Goal: Task Accomplishment & Management: Manage account settings

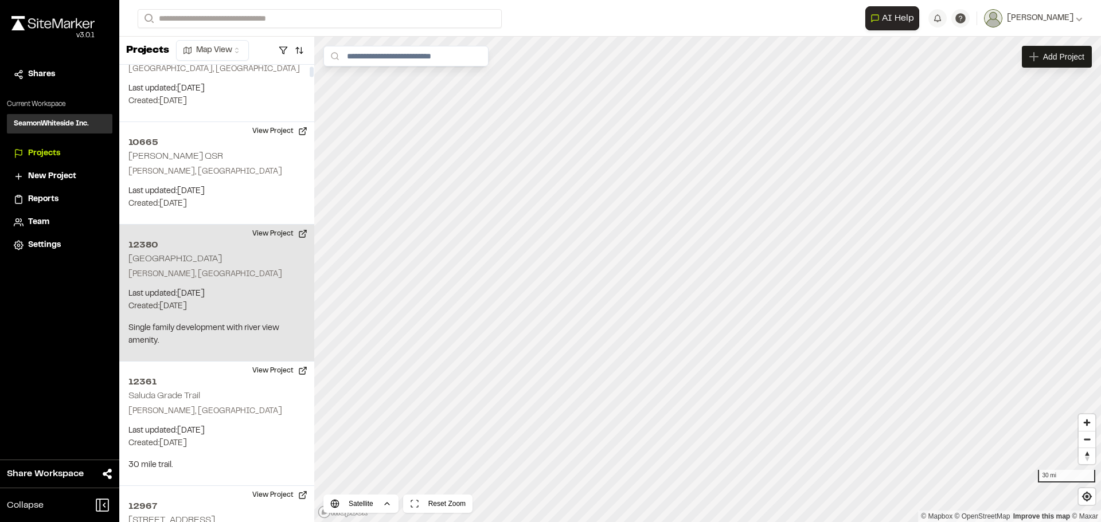
scroll to position [401, 0]
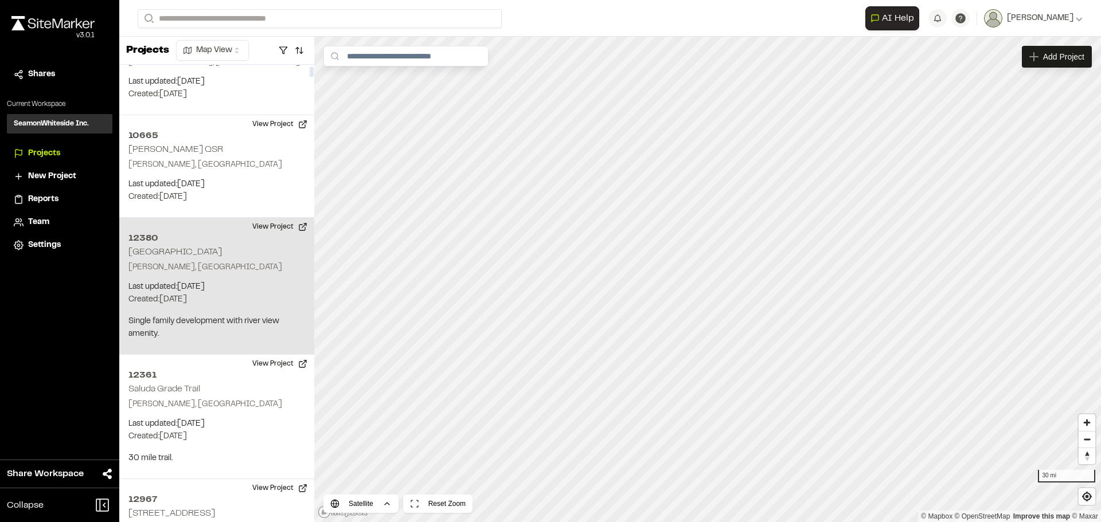
click at [206, 261] on p "[PERSON_NAME], [GEOGRAPHIC_DATA]" at bounding box center [216, 267] width 177 height 13
click at [710, 287] on div "12380 [GEOGRAPHIC_DATA]" at bounding box center [707, 279] width 17 height 17
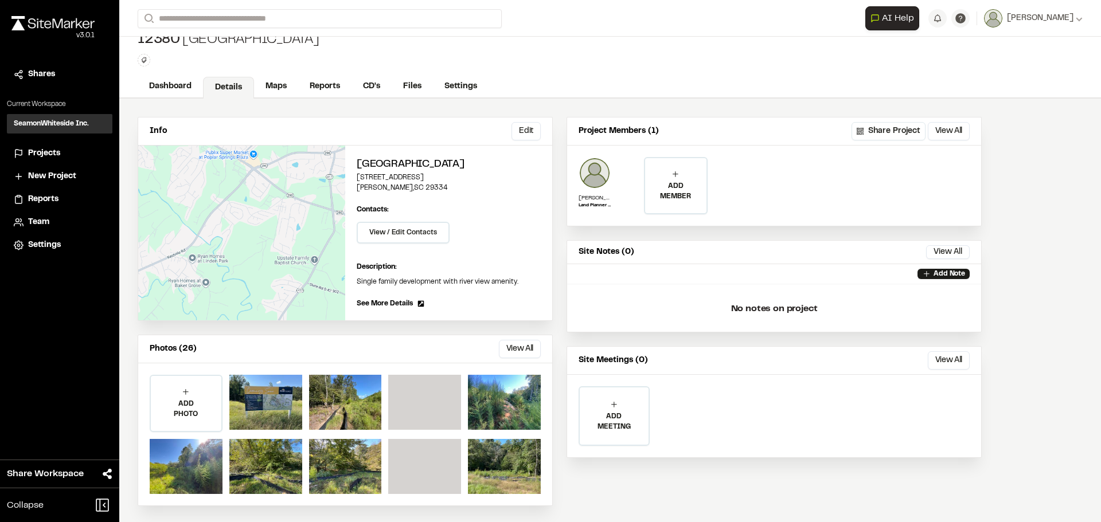
scroll to position [17, 0]
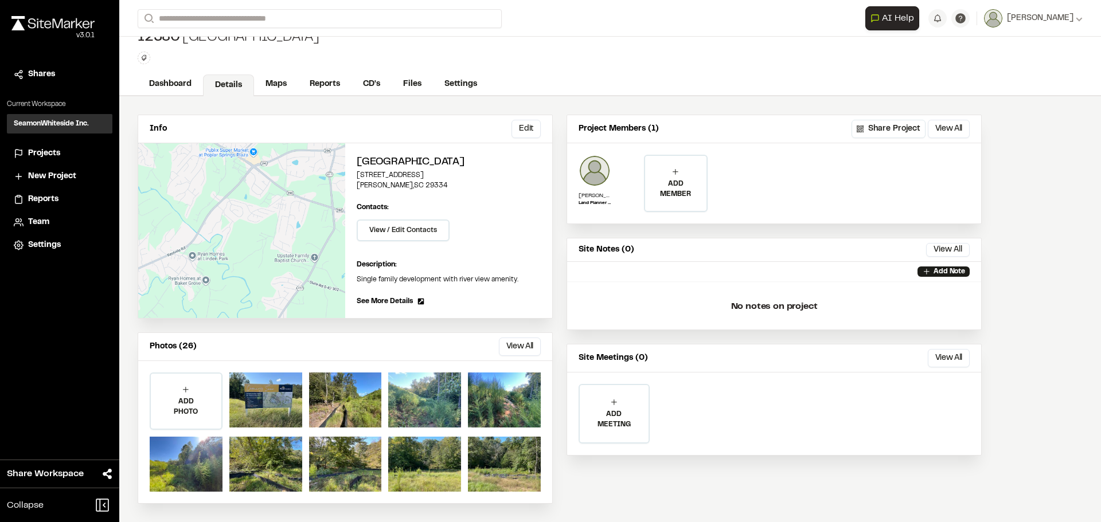
click at [384, 409] on div "ADD PHOTO Add Project Photo Click to upload photos or drag and drop Save Cancel" at bounding box center [345, 432] width 414 height 142
click at [363, 414] on div at bounding box center [345, 400] width 73 height 55
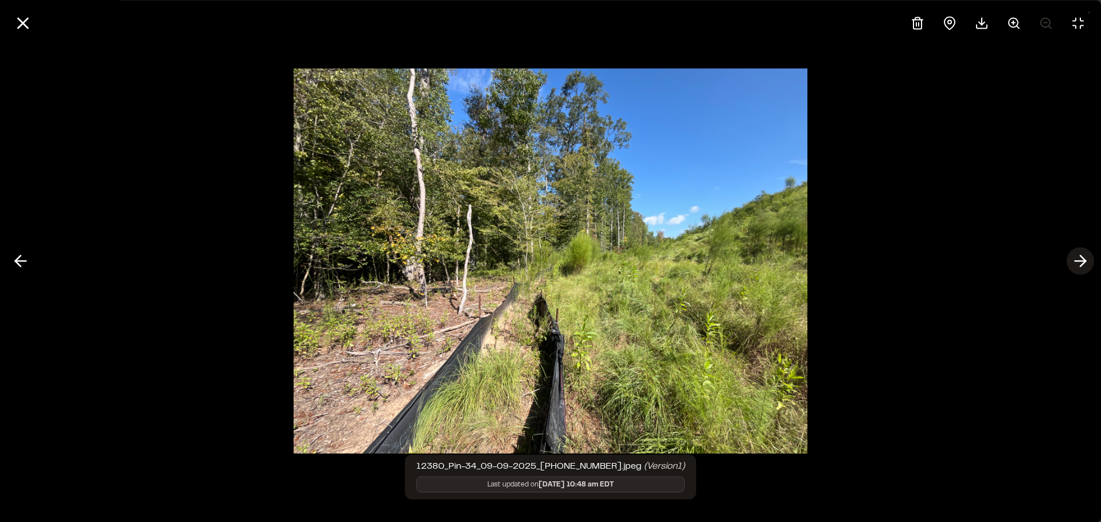
click at [1082, 255] on icon at bounding box center [1080, 261] width 18 height 19
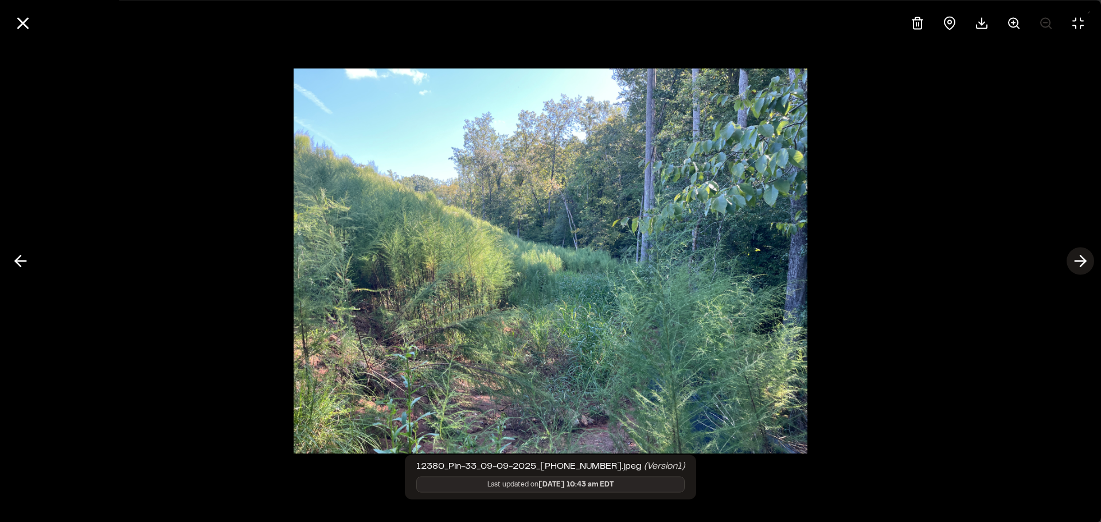
click at [1082, 255] on icon at bounding box center [1080, 261] width 18 height 19
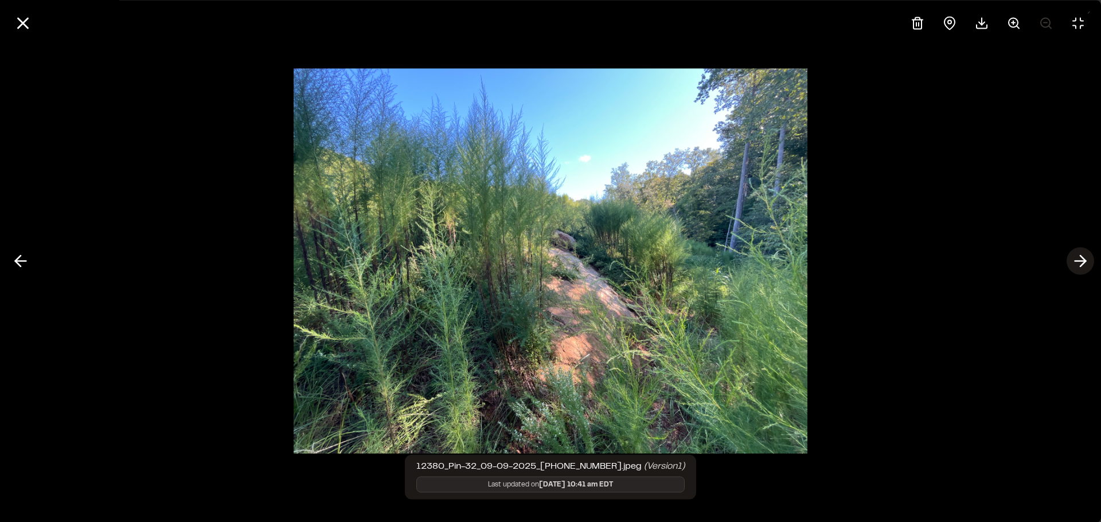
click at [1082, 255] on icon at bounding box center [1080, 261] width 18 height 19
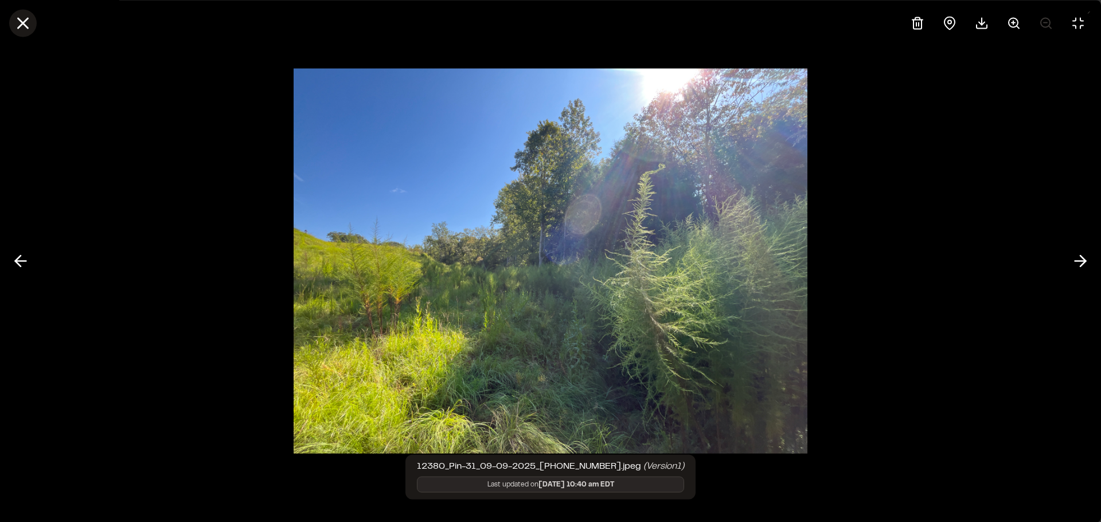
click at [18, 18] on line at bounding box center [23, 23] width 10 height 10
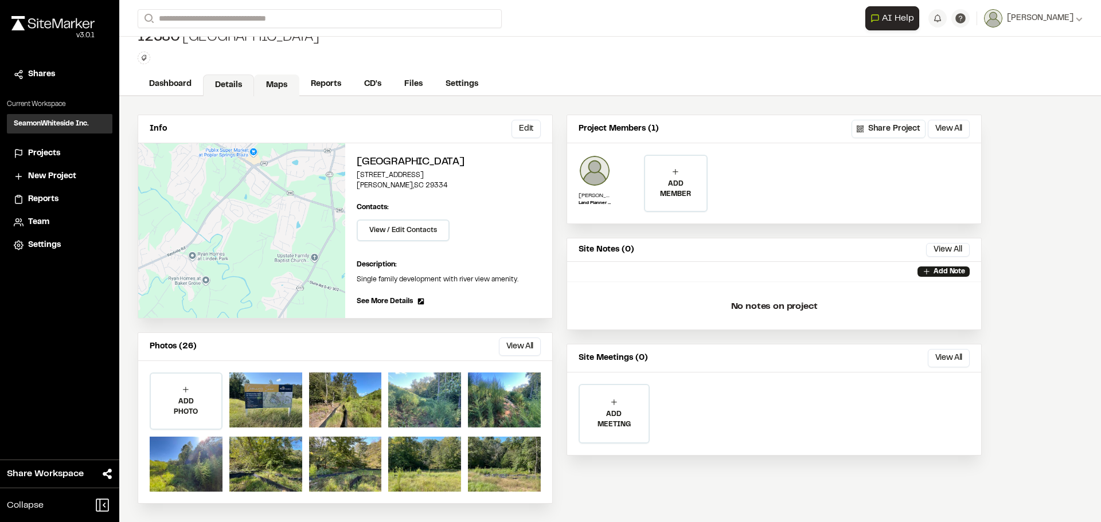
click at [273, 84] on link "Maps" at bounding box center [276, 86] width 45 height 22
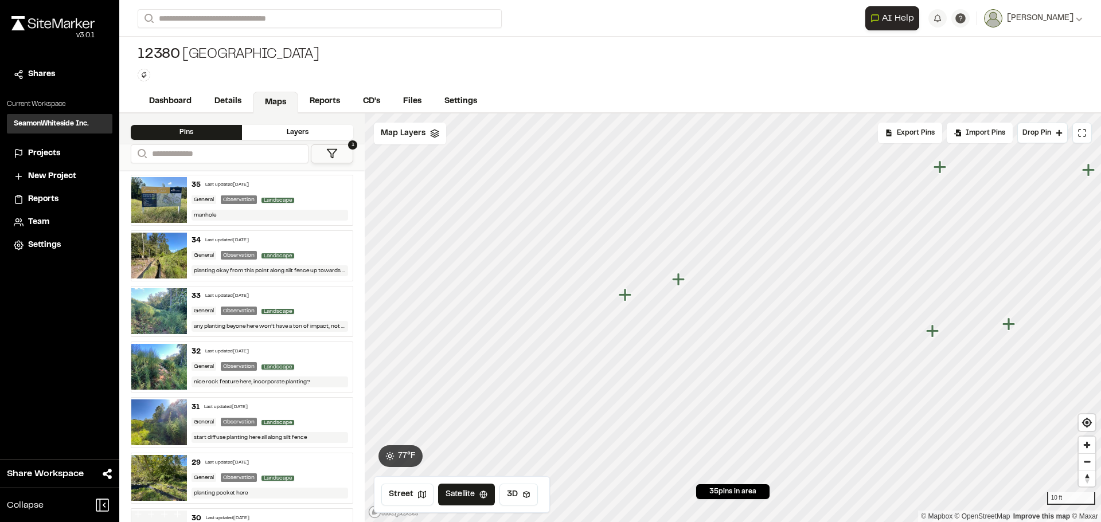
click at [625, 299] on icon "Map marker" at bounding box center [625, 294] width 13 height 13
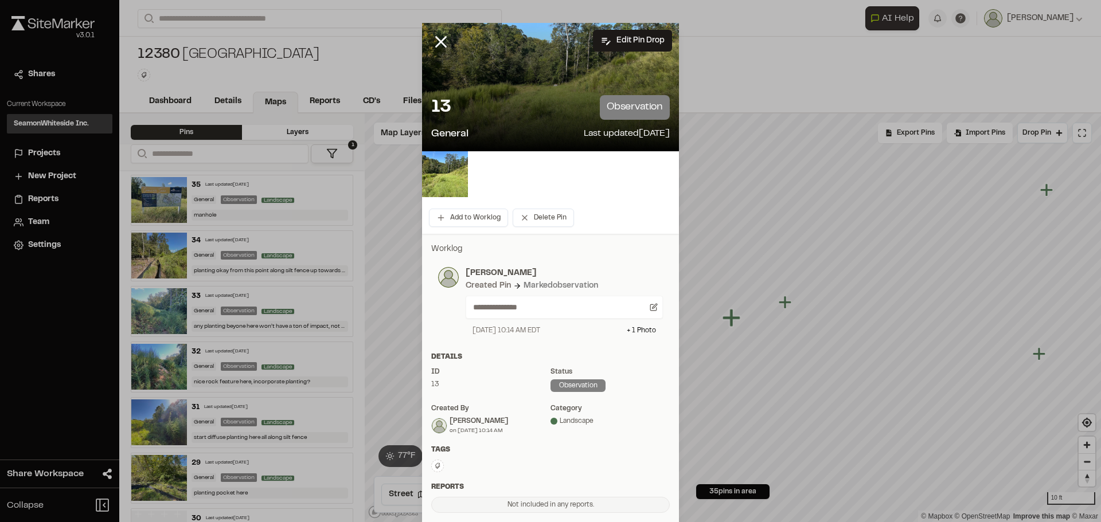
click at [487, 106] on div "13 observation" at bounding box center [550, 107] width 238 height 25
click at [437, 184] on img at bounding box center [445, 174] width 46 height 46
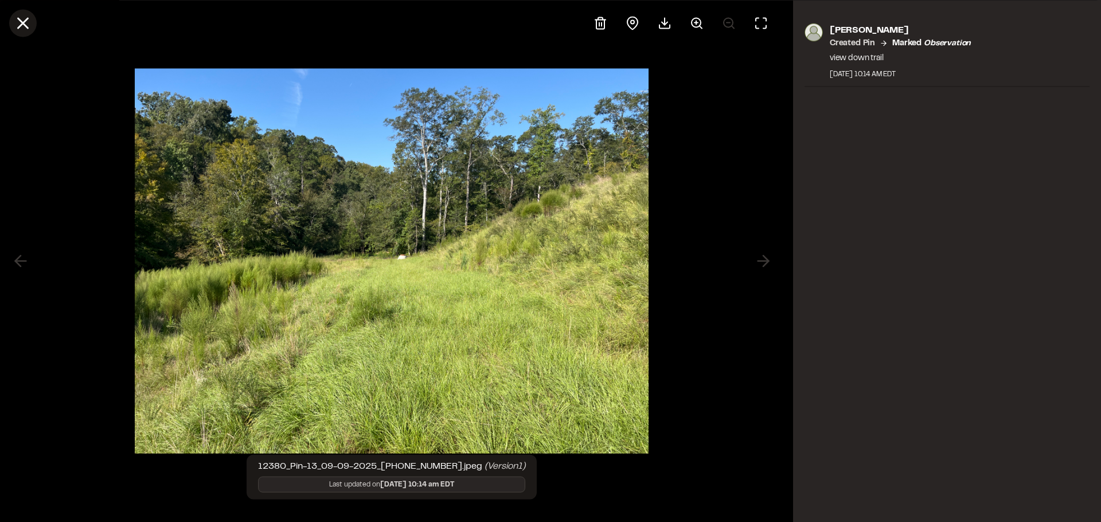
click at [18, 21] on icon at bounding box center [22, 22] width 19 height 19
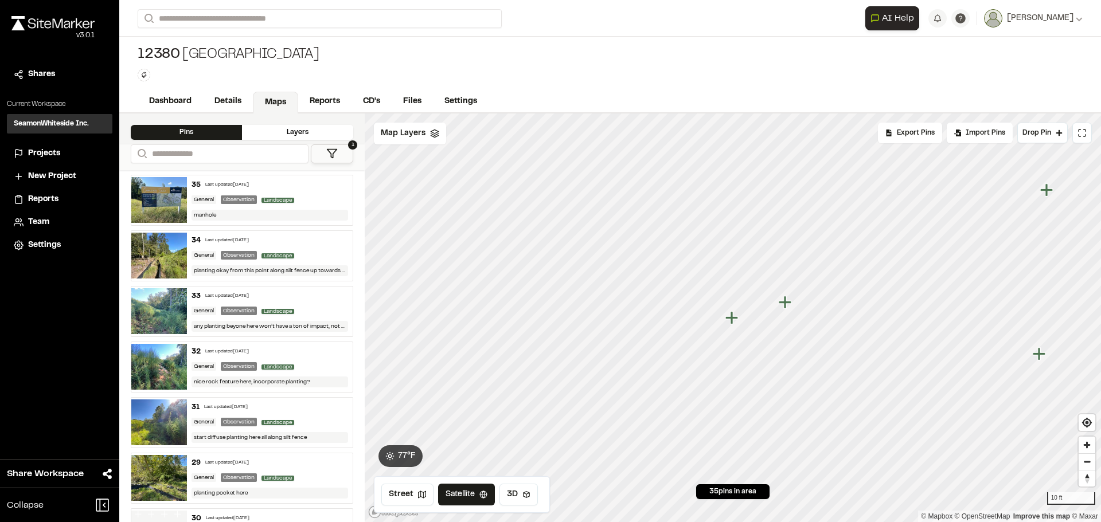
click at [784, 304] on icon "Map marker" at bounding box center [785, 302] width 13 height 13
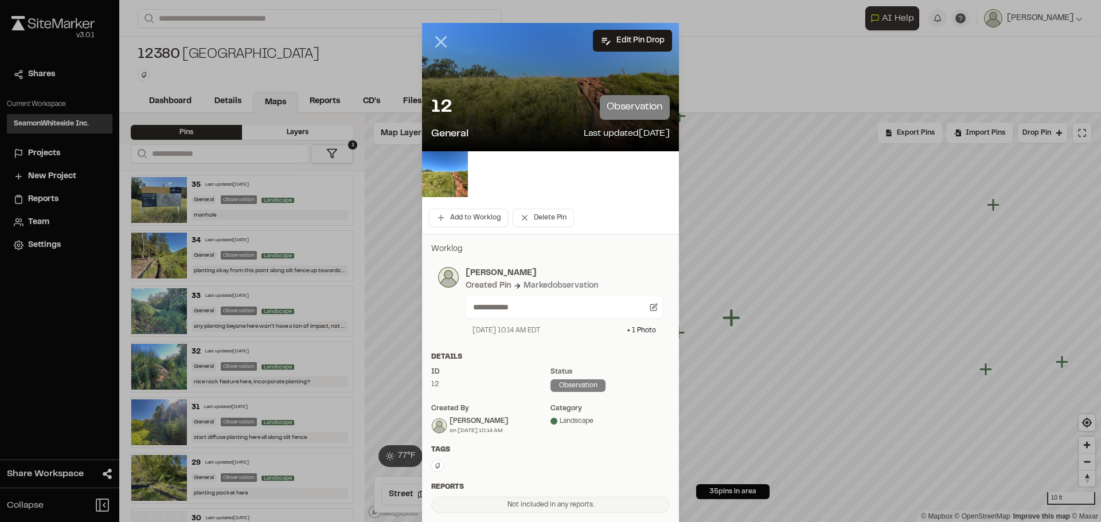
click at [437, 44] on line at bounding box center [441, 42] width 10 height 10
